Goal: Find specific page/section: Find specific page/section

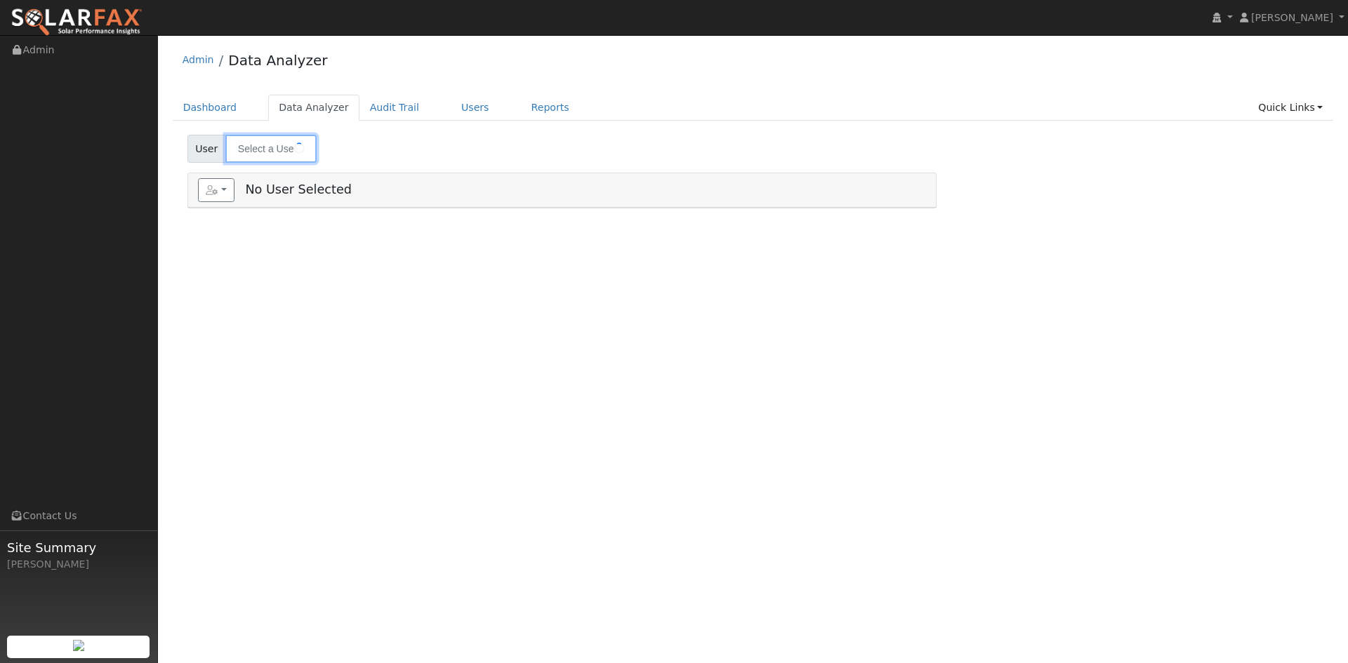
type input "[PERSON_NAME]"
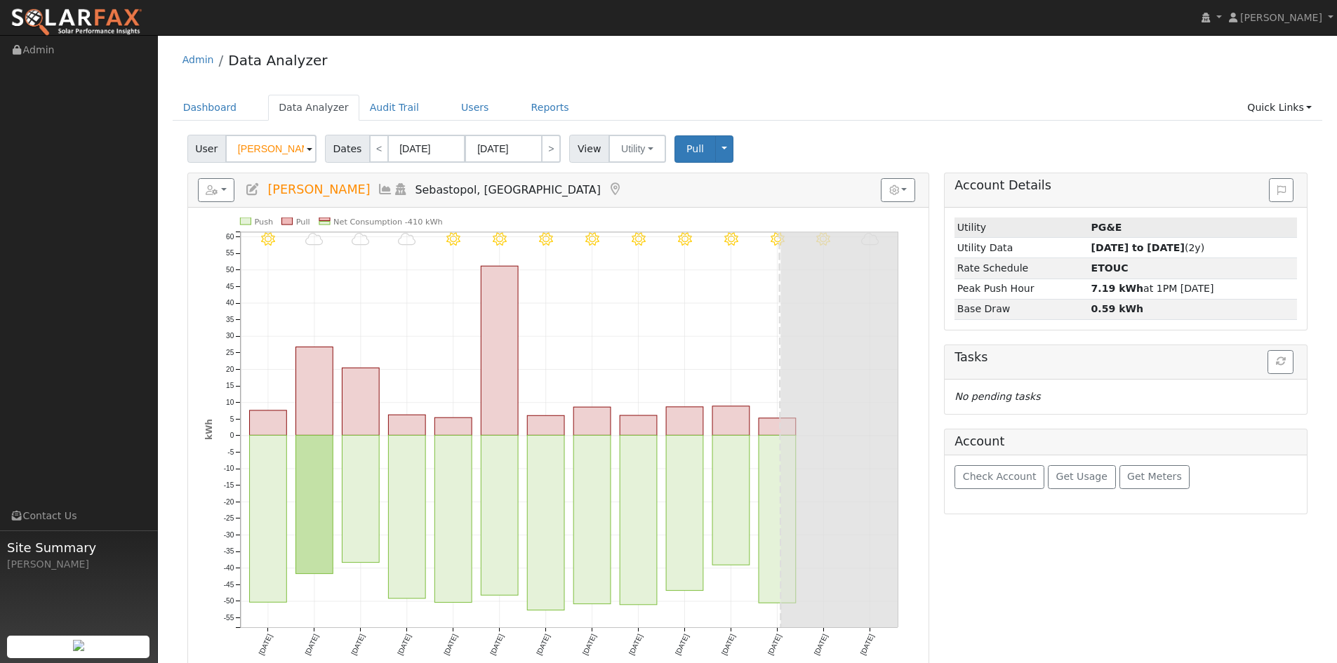
drag, startPoint x: 1118, startPoint y: 223, endPoint x: 1125, endPoint y: 229, distance: 9.4
click at [1120, 223] on td "PG&E" at bounding box center [1193, 228] width 208 height 20
click at [632, 151] on button "Utility" at bounding box center [638, 149] width 58 height 28
click at [646, 178] on link "Utility" at bounding box center [655, 180] width 98 height 20
click at [715, 154] on button "Toggle Dropdown" at bounding box center [724, 148] width 18 height 27
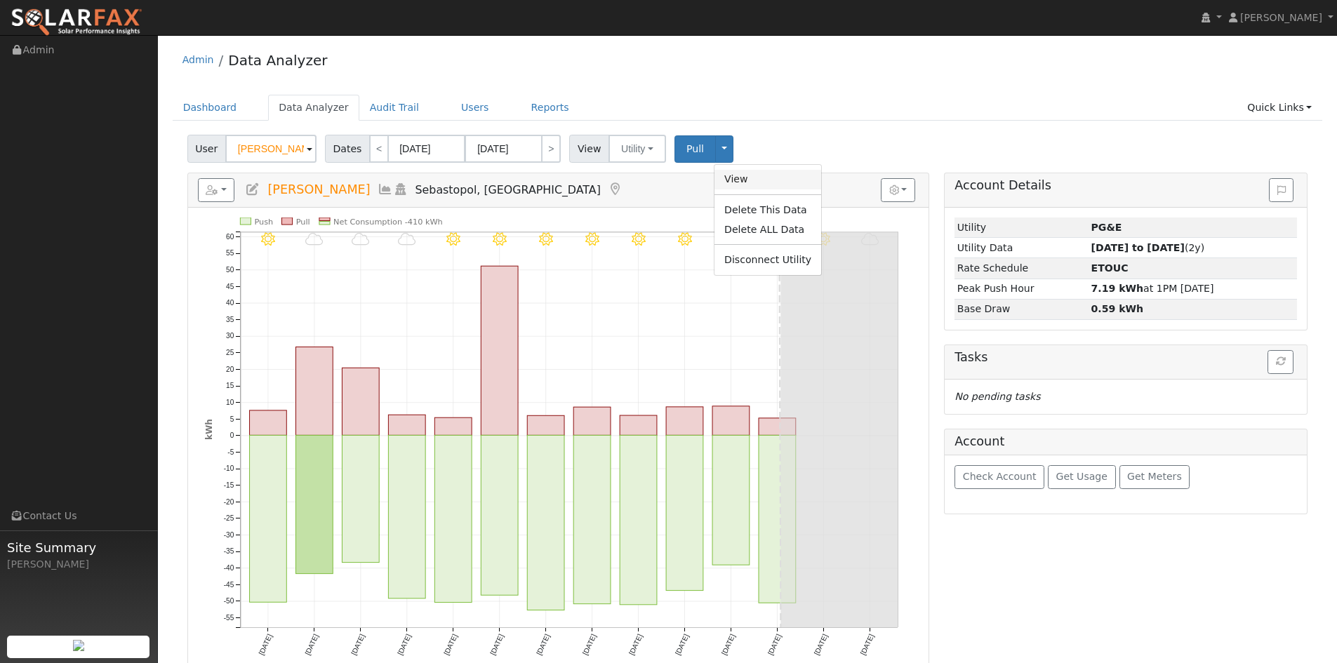
click at [734, 173] on link "View" at bounding box center [768, 180] width 107 height 20
click at [715, 152] on button "Toggle Dropdown" at bounding box center [724, 148] width 18 height 27
click at [451, 98] on link "Users" at bounding box center [475, 108] width 49 height 26
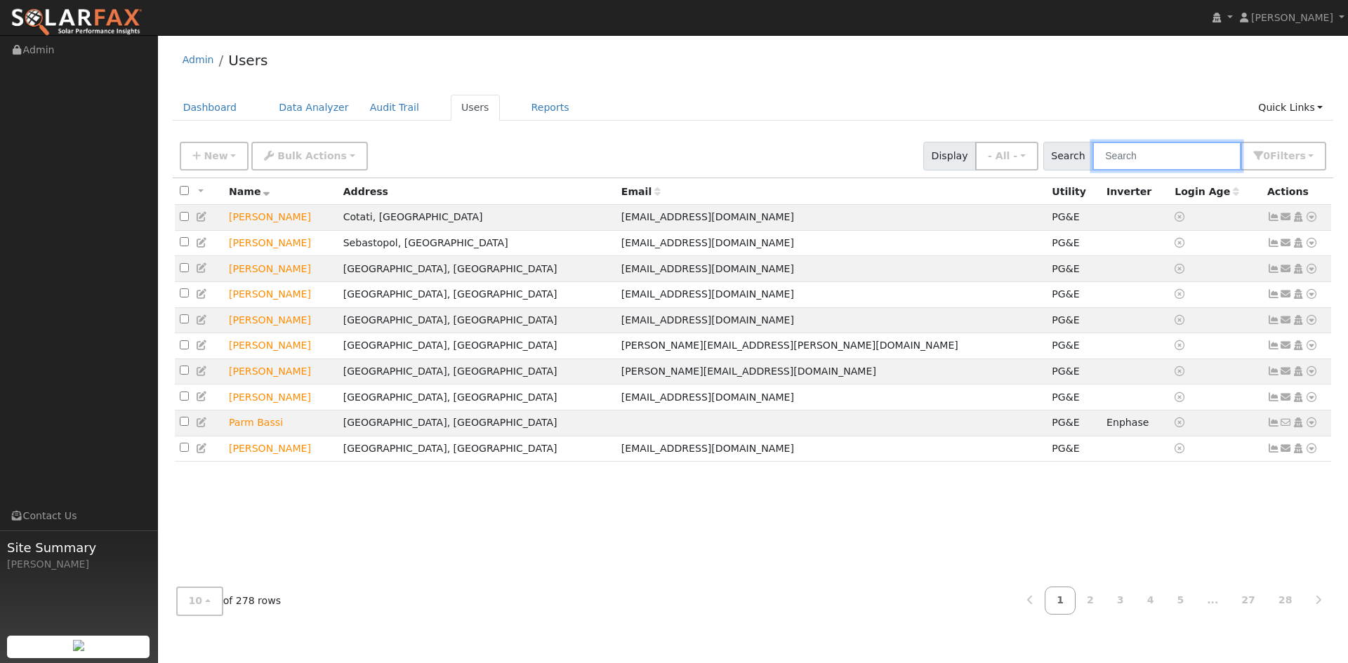
click at [1146, 151] on input "text" at bounding box center [1166, 156] width 149 height 29
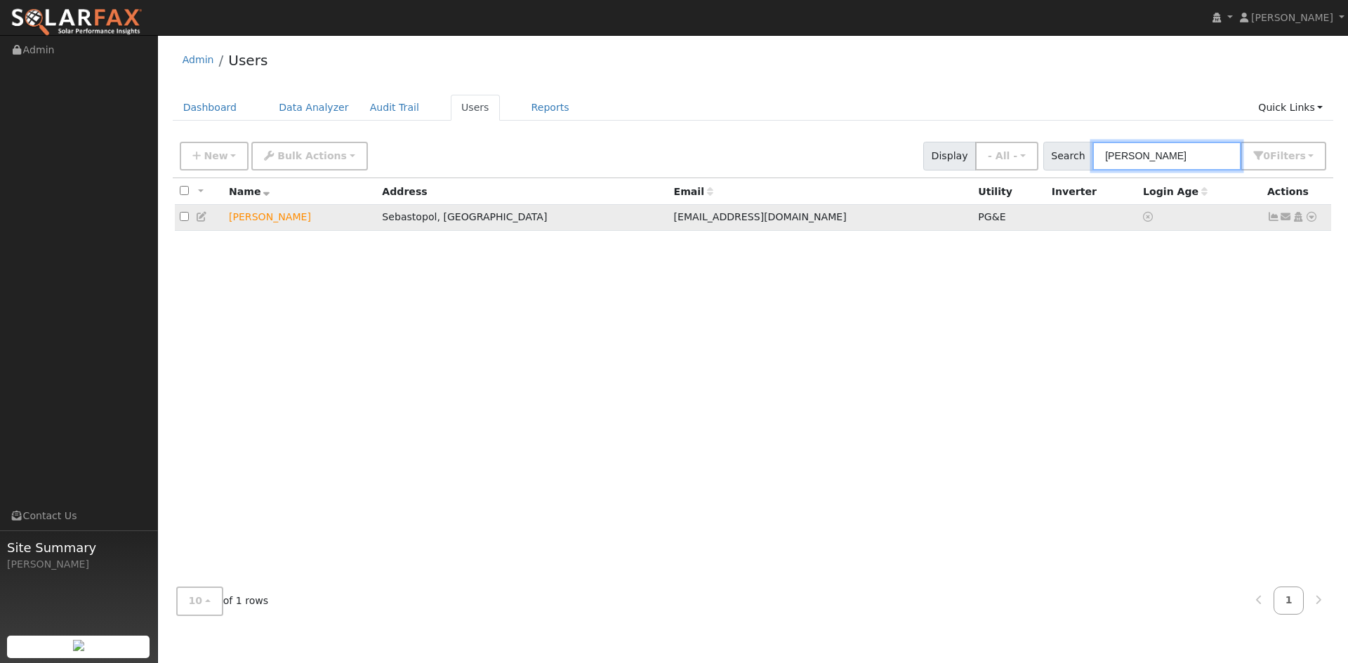
type input "[PERSON_NAME]"
click at [1312, 217] on icon at bounding box center [1311, 217] width 13 height 10
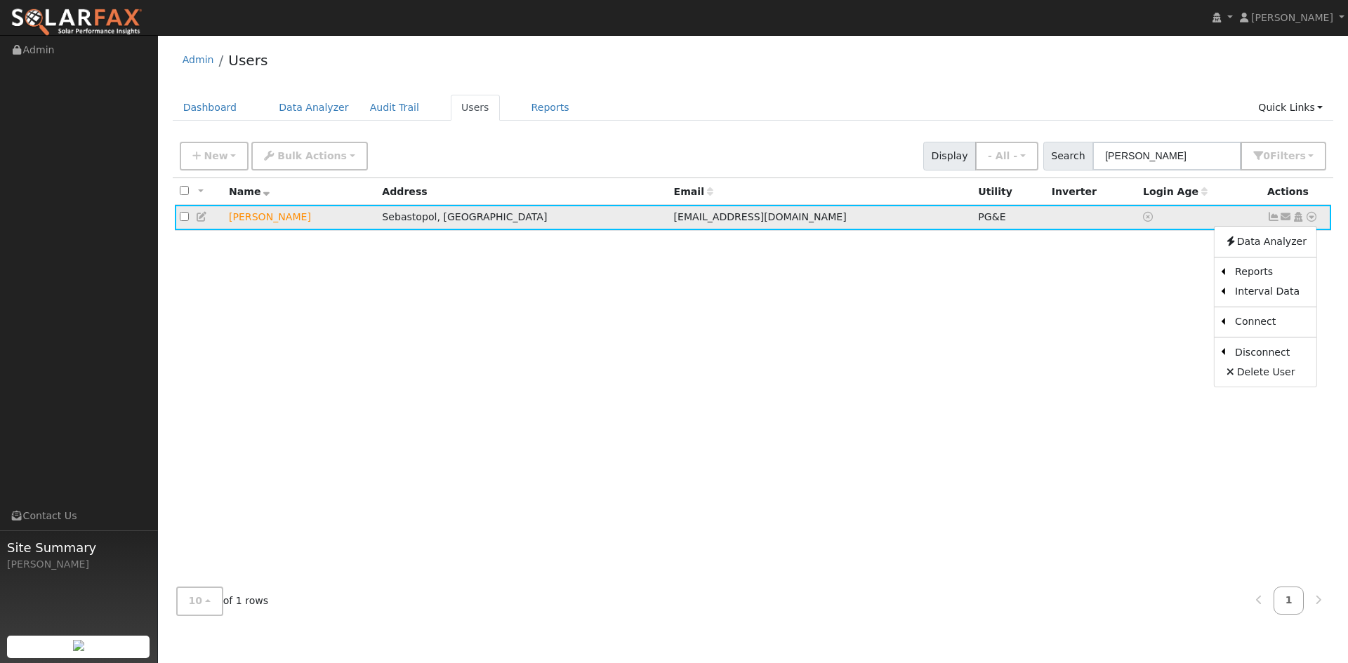
click at [1162, 224] on td at bounding box center [1200, 218] width 124 height 26
click at [303, 220] on td "[PERSON_NAME]" at bounding box center [300, 218] width 153 height 26
click at [1301, 222] on icon at bounding box center [1298, 217] width 13 height 10
